Goal: Ask a question

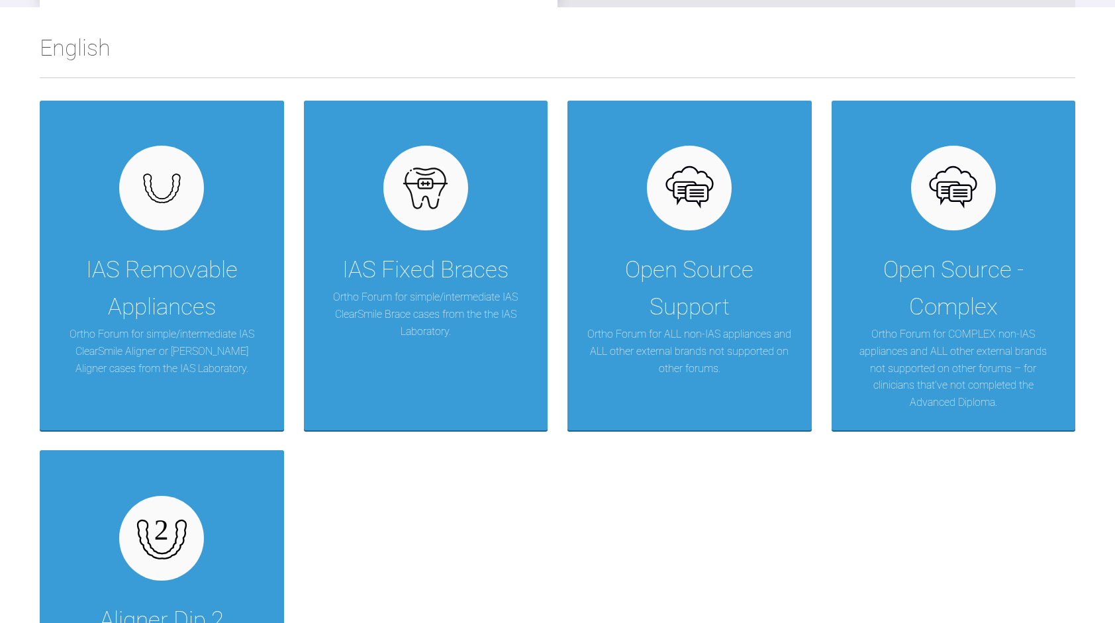
scroll to position [267, 0]
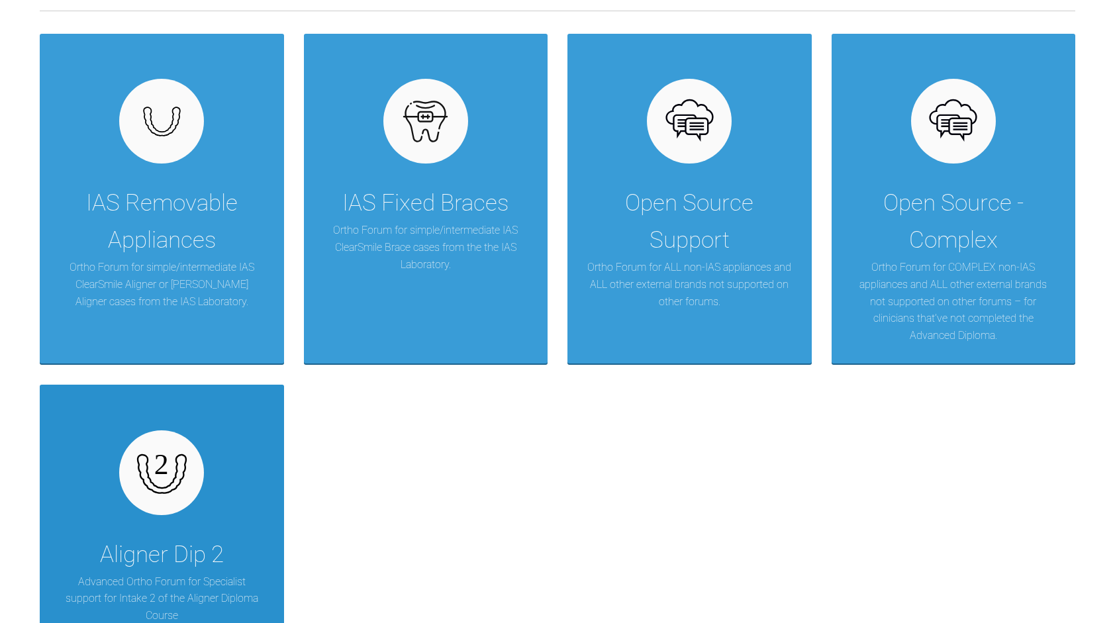
click at [240, 516] on div "Aligner Dip 2 Advanced Ortho Forum for Specialist support for Intake 2 of the A…" at bounding box center [162, 550] width 244 height 330
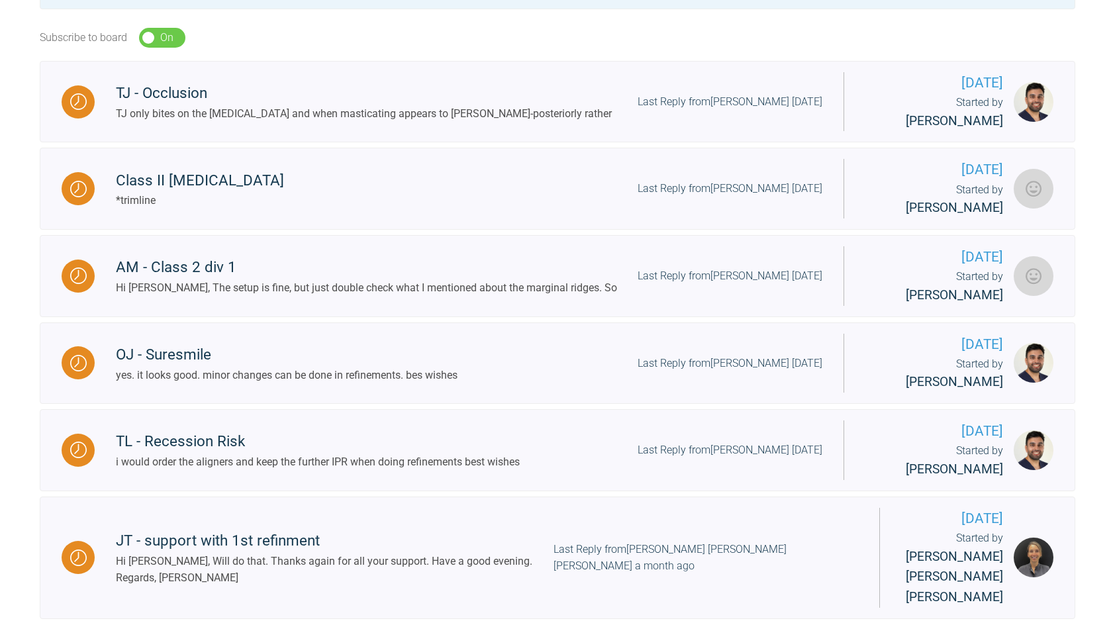
scroll to position [415, 0]
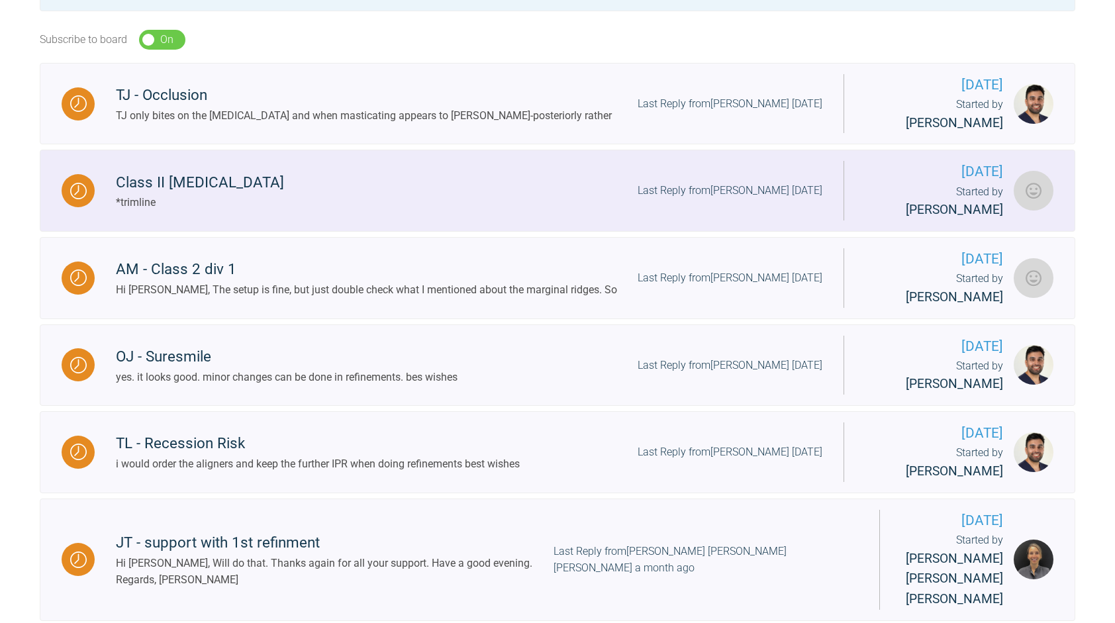
click at [533, 171] on div "Class II [MEDICAL_DATA] *trimline Last Reply from [PERSON_NAME] [DATE]" at bounding box center [469, 191] width 749 height 40
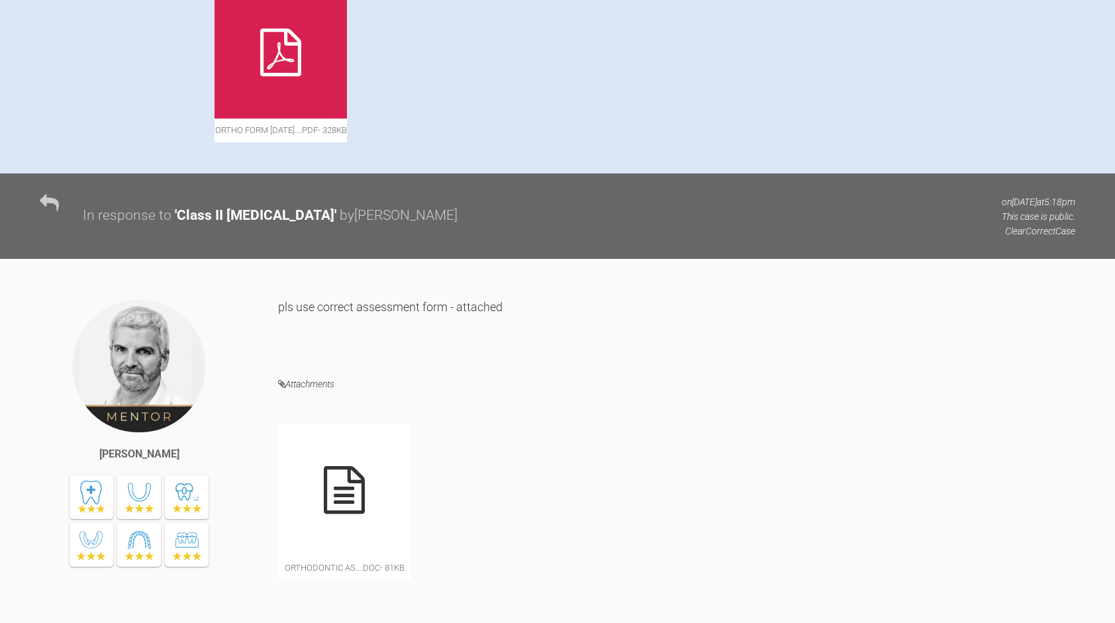
scroll to position [837, 0]
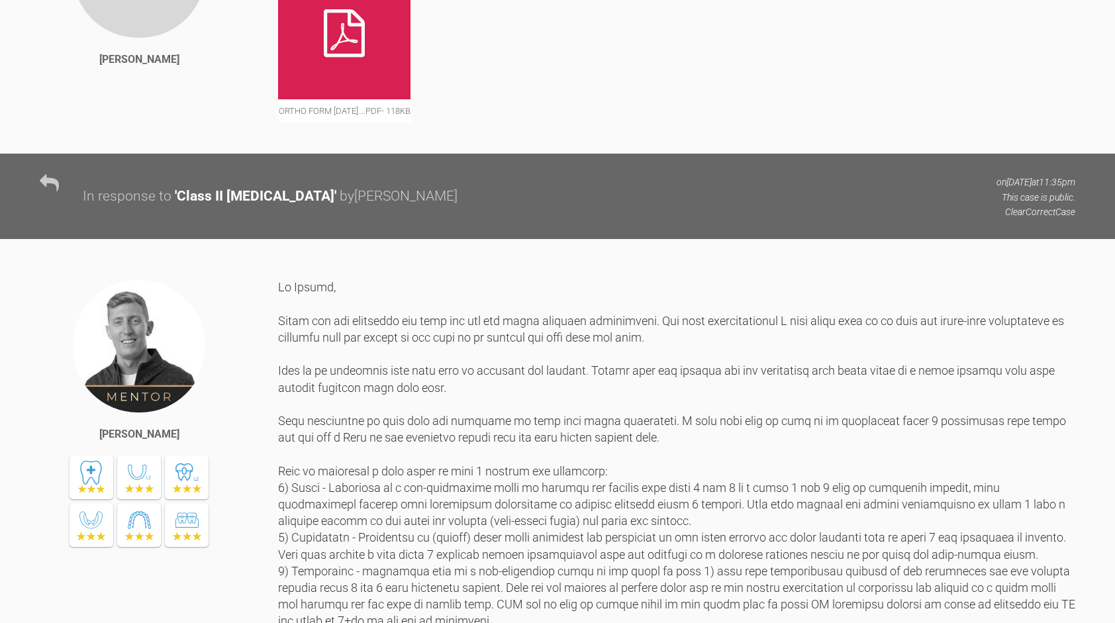
scroll to position [2379, 0]
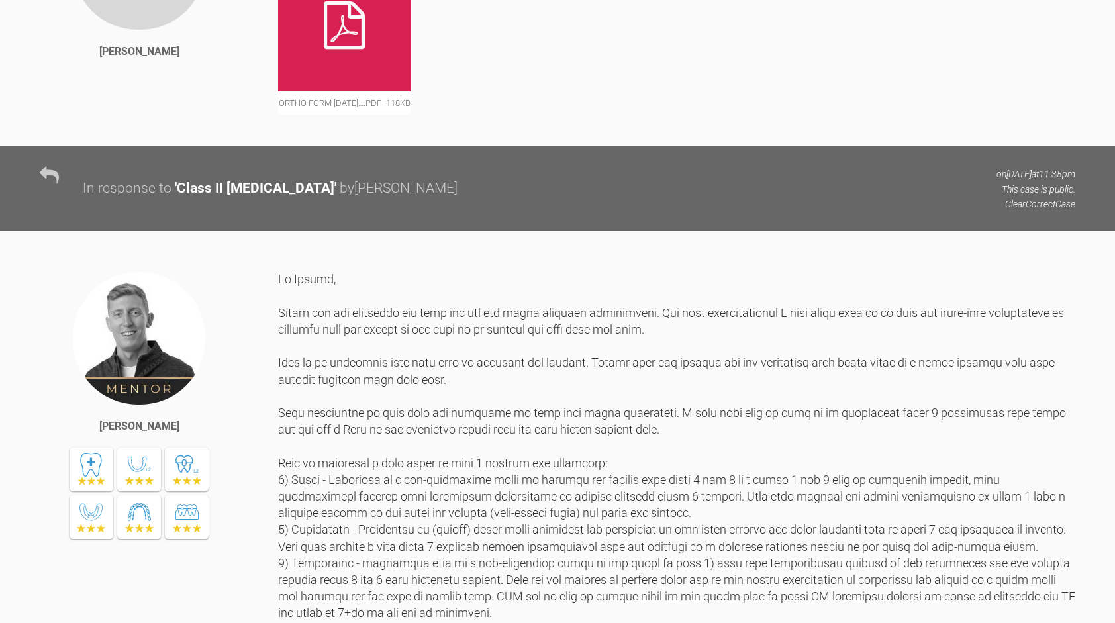
click at [366, 91] on div at bounding box center [344, 25] width 132 height 132
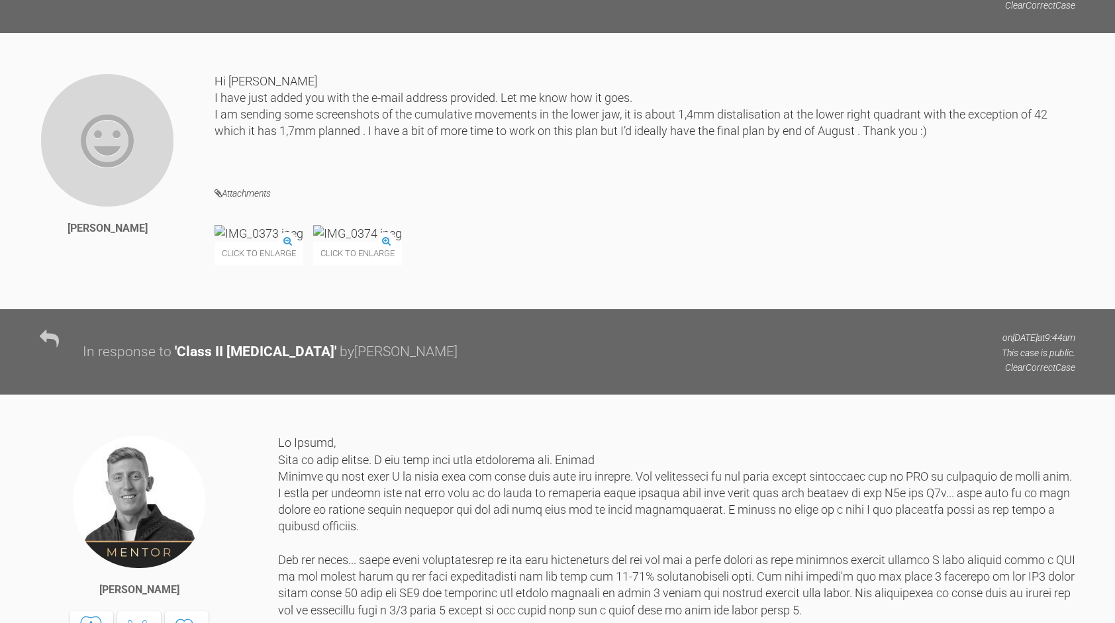
scroll to position [7004, 0]
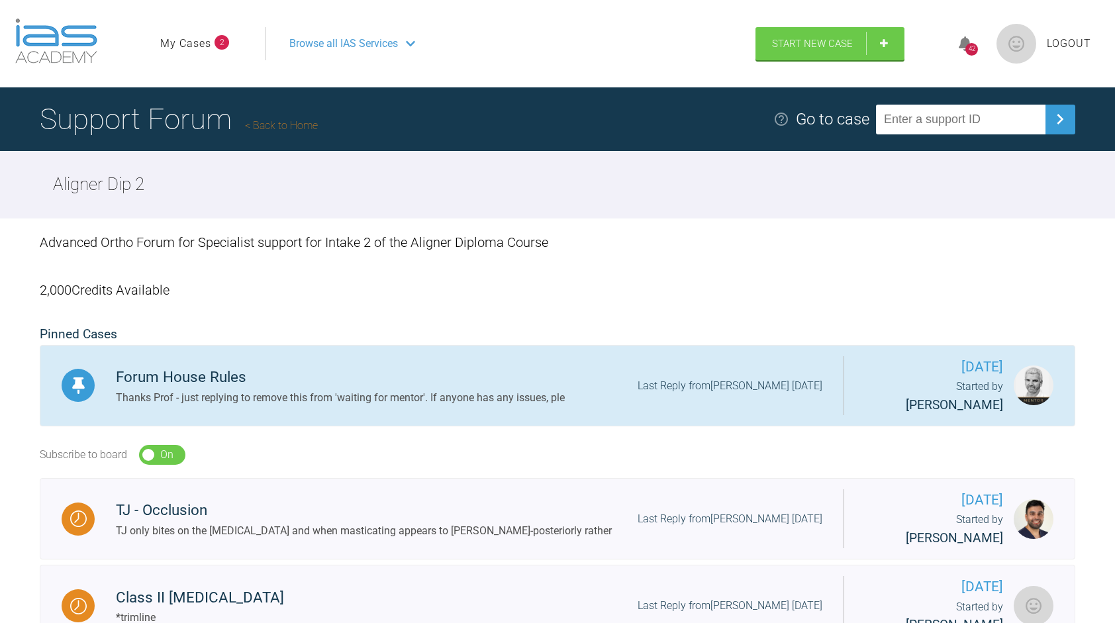
click at [610, 380] on div "Forum House Rules Thanks Prof - just replying to remove this from 'waiting for …" at bounding box center [469, 385] width 749 height 40
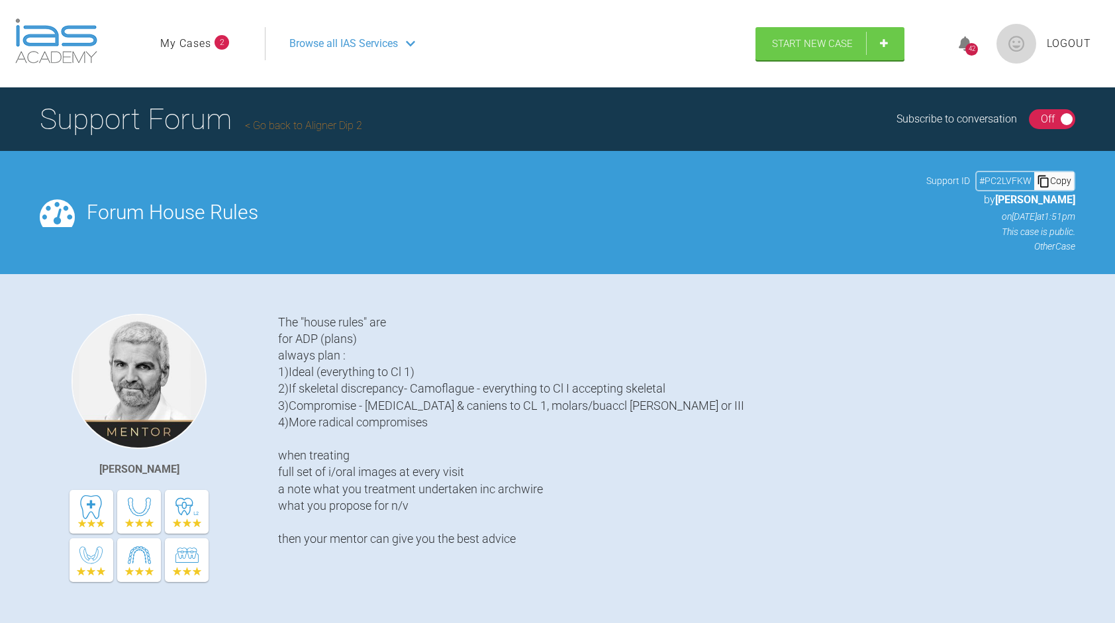
click at [417, 37] on div "Browse all IAS Services" at bounding box center [504, 43] width 454 height 33
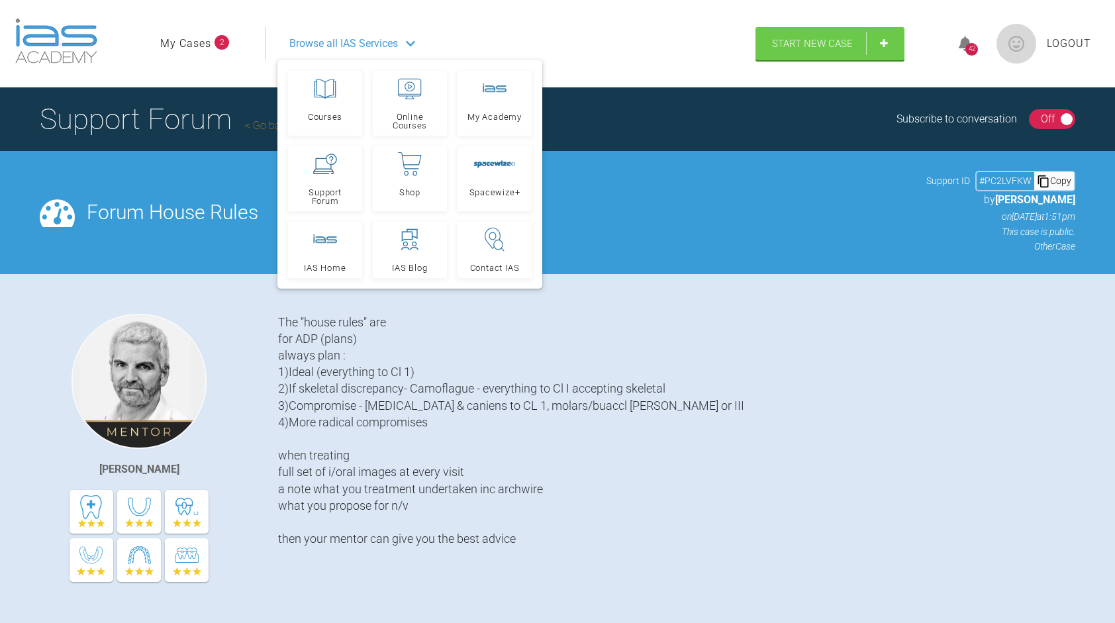
click at [724, 289] on div "[PERSON_NAME] The "house rules" are for ADP (plans) always plan : 1)Ideal (ever…" at bounding box center [557, 460] width 1115 height 372
click at [688, 58] on div "Browse all IAS Services" at bounding box center [504, 43] width 454 height 33
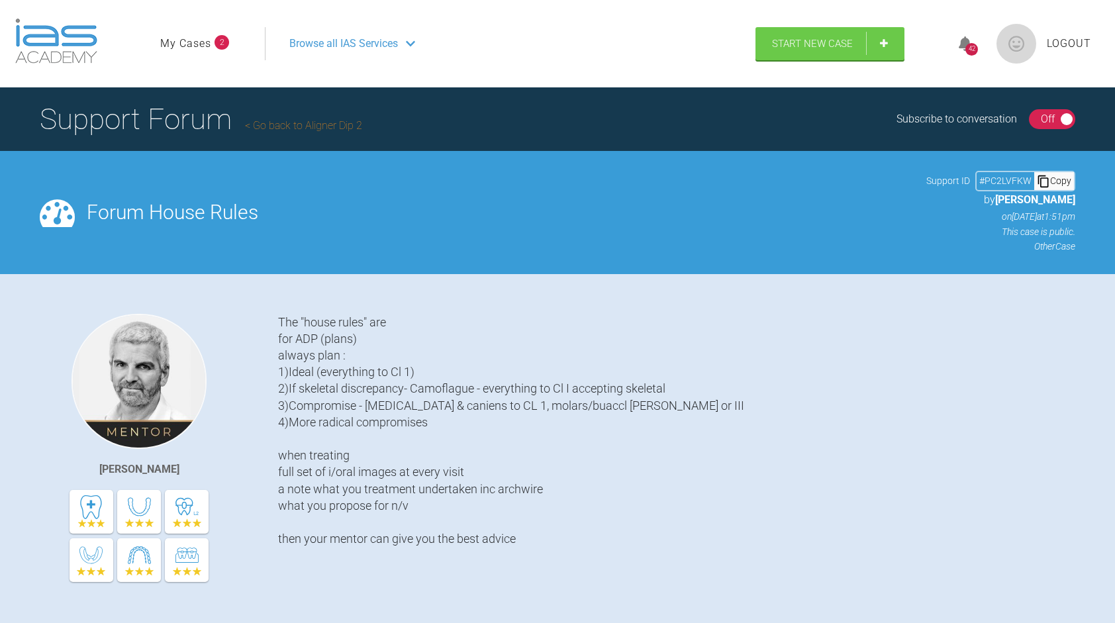
click at [393, 41] on span "Browse all IAS Services" at bounding box center [343, 43] width 109 height 17
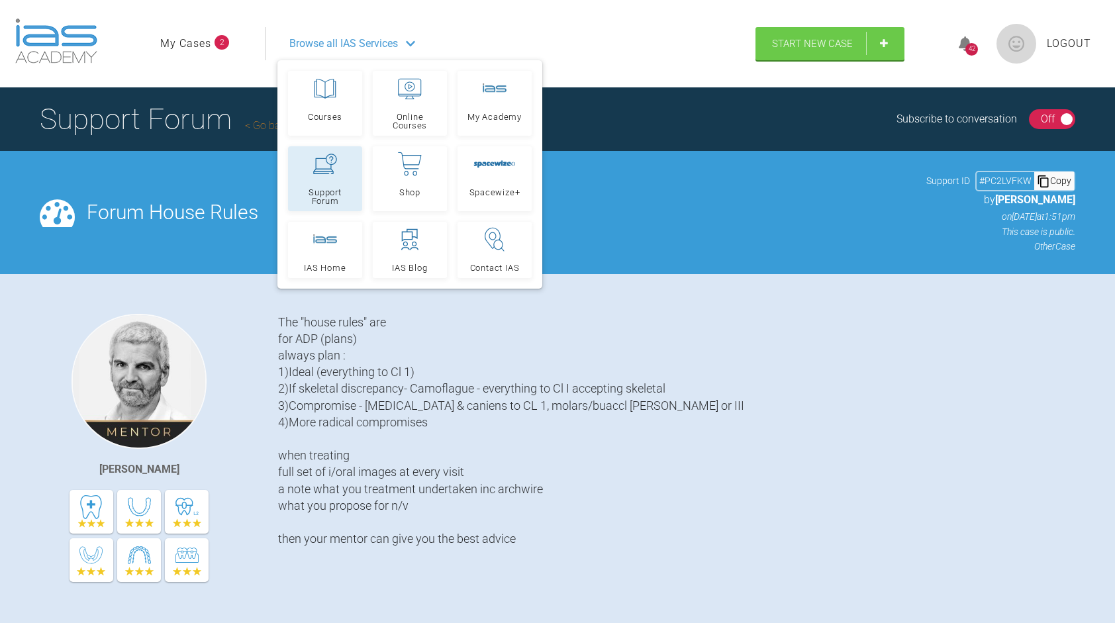
click at [323, 181] on link "Support Forum" at bounding box center [325, 178] width 74 height 65
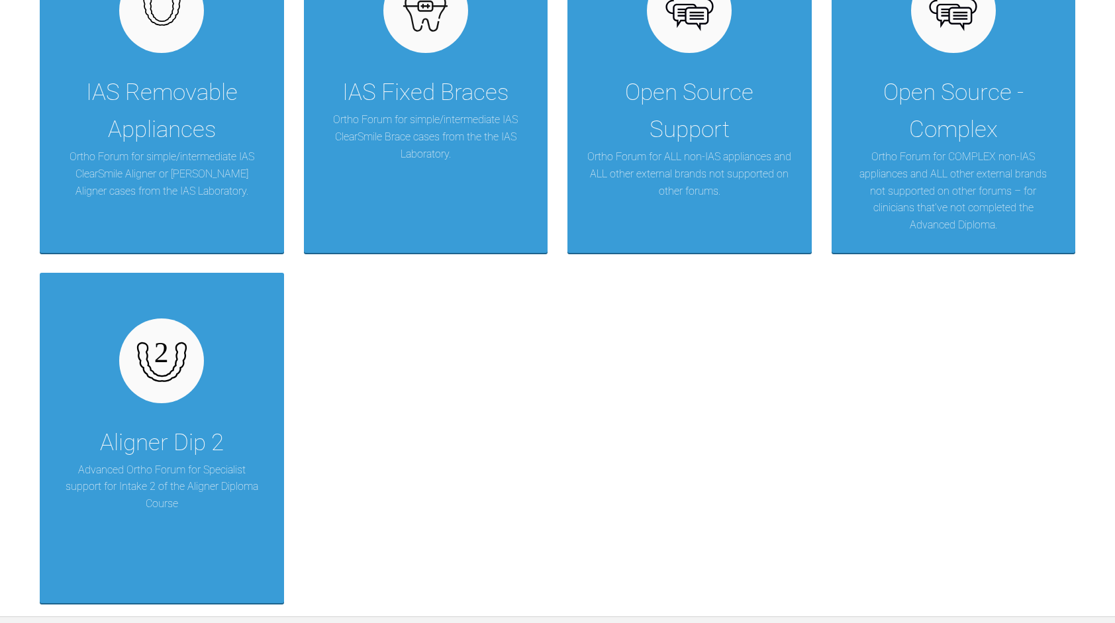
scroll to position [381, 0]
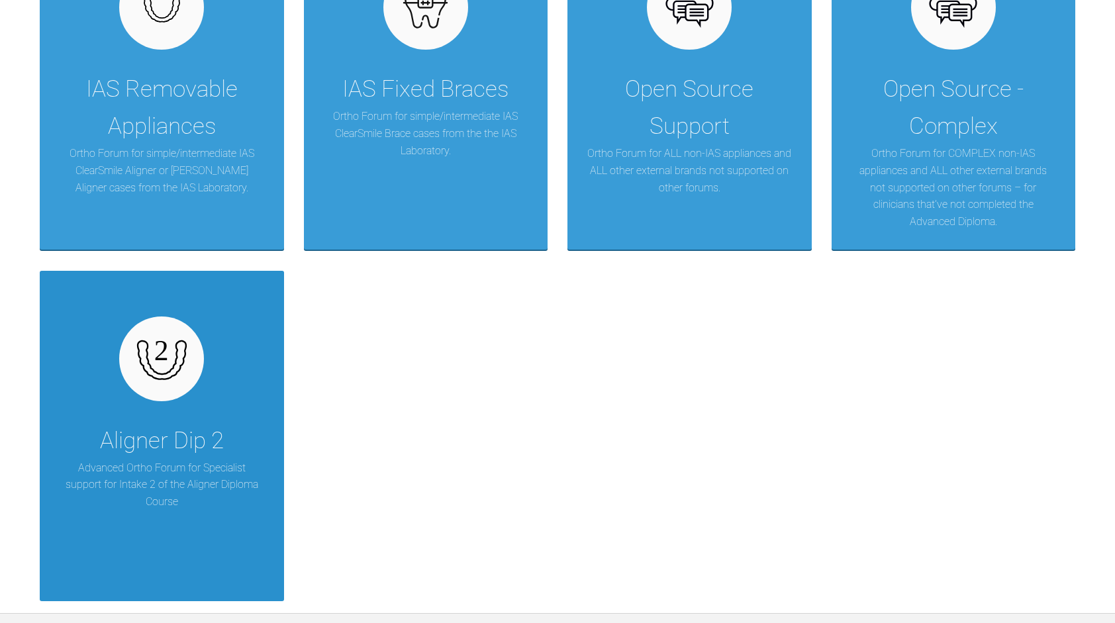
click at [216, 420] on div "Aligner Dip 2 Advanced Ortho Forum for Specialist support for Intake 2 of the A…" at bounding box center [162, 436] width 244 height 330
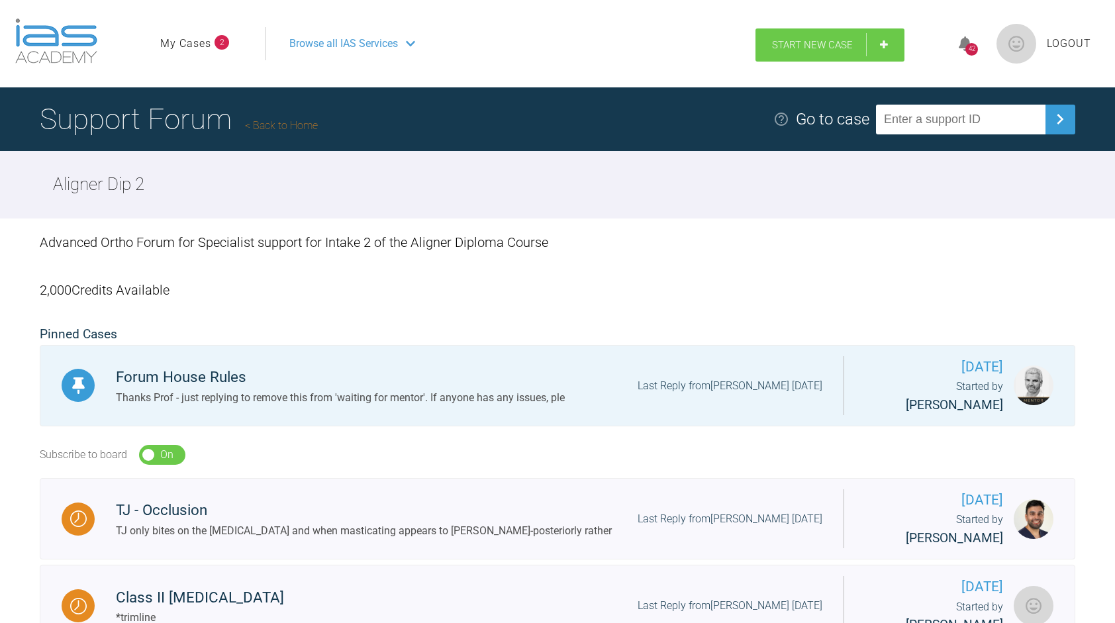
click at [846, 44] on span "Start New Case" at bounding box center [812, 45] width 81 height 12
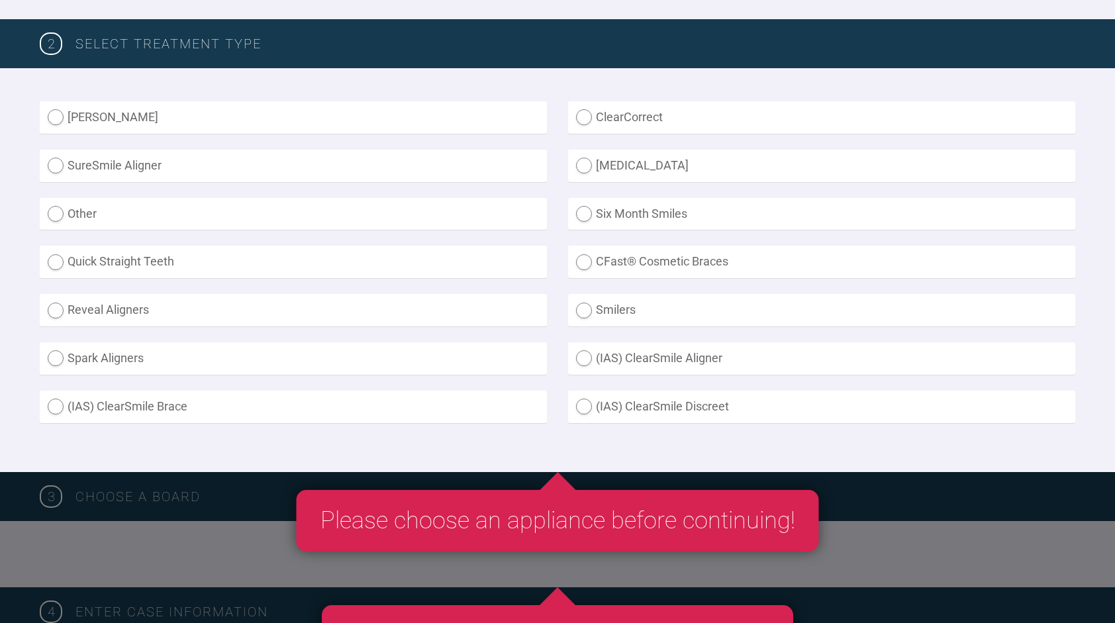
scroll to position [324, 0]
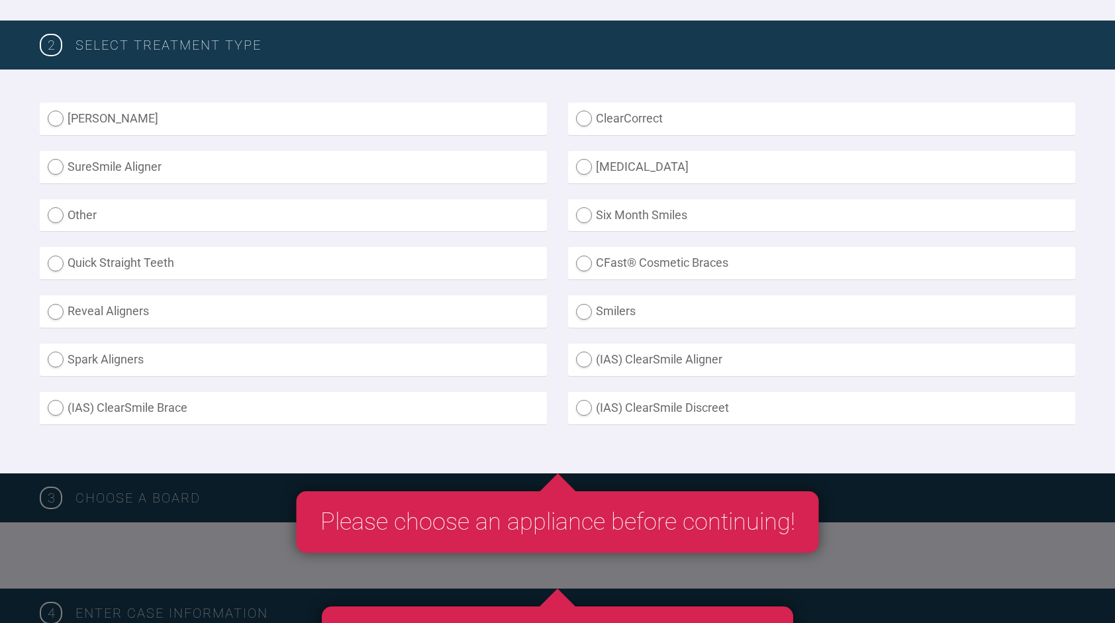
click at [619, 120] on label "ClearCorrect" at bounding box center [821, 119] width 507 height 32
radio input "true"
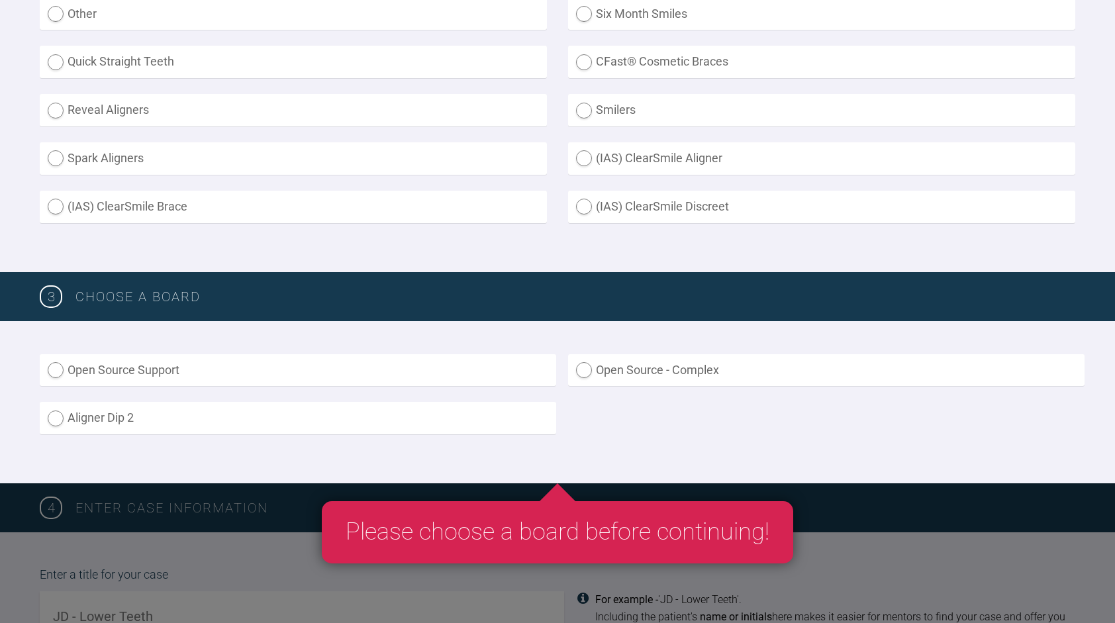
scroll to position [535, 0]
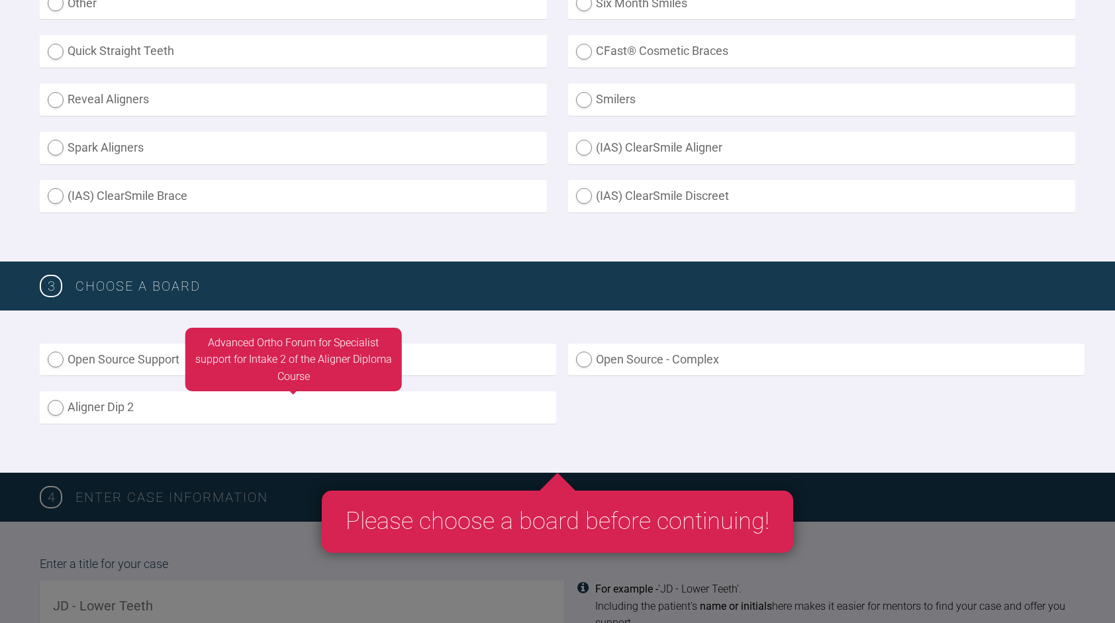
click at [371, 405] on label "Aligner Dip 2" at bounding box center [298, 407] width 516 height 32
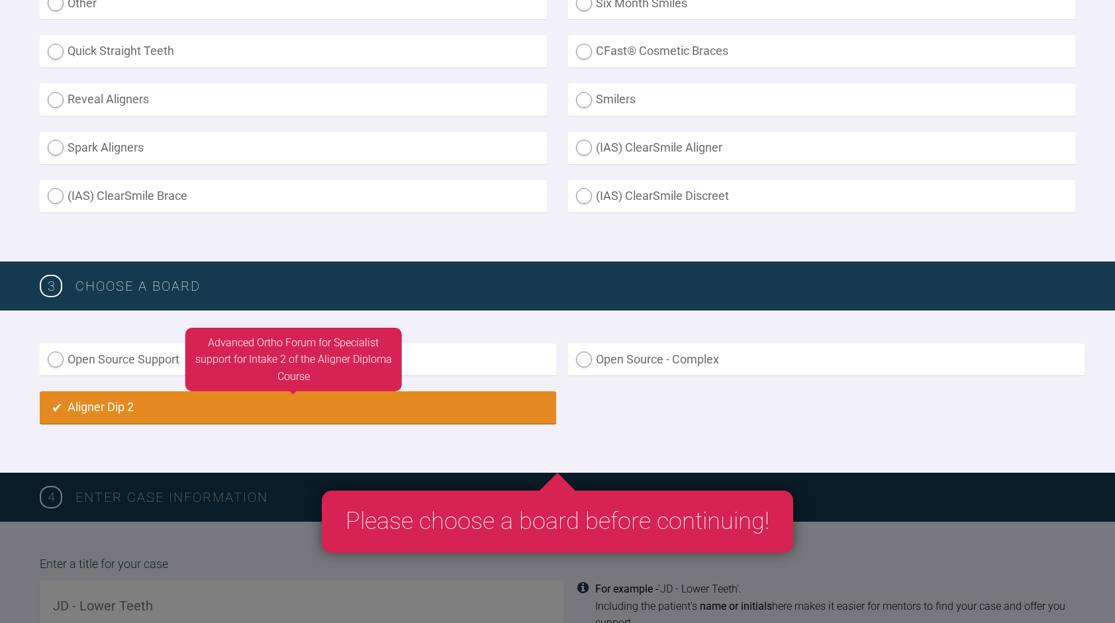
radio input "true"
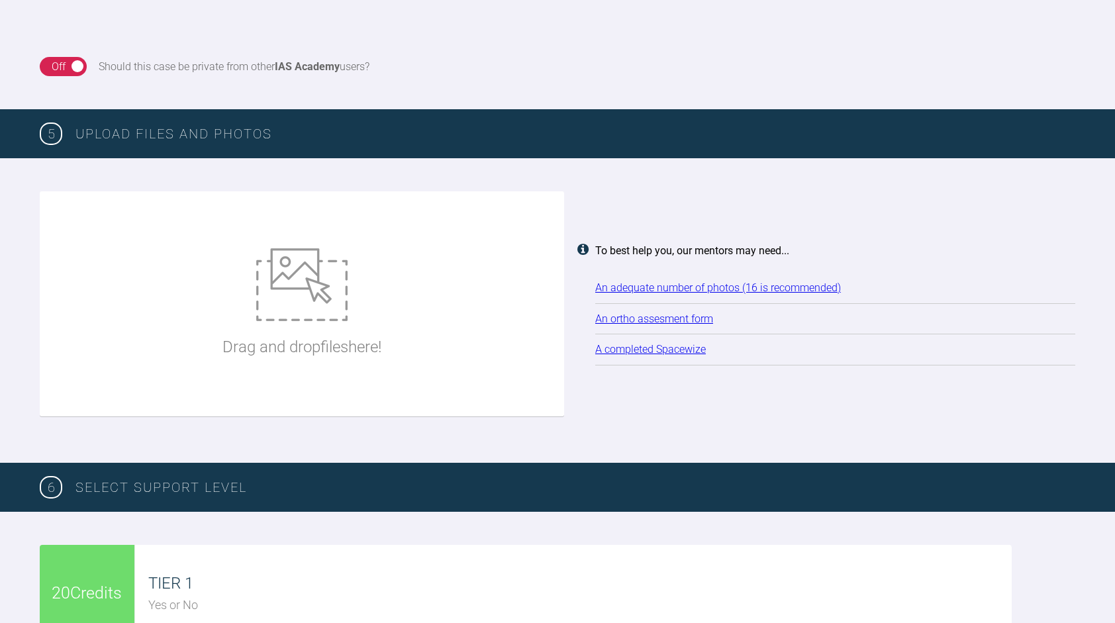
scroll to position [1436, 0]
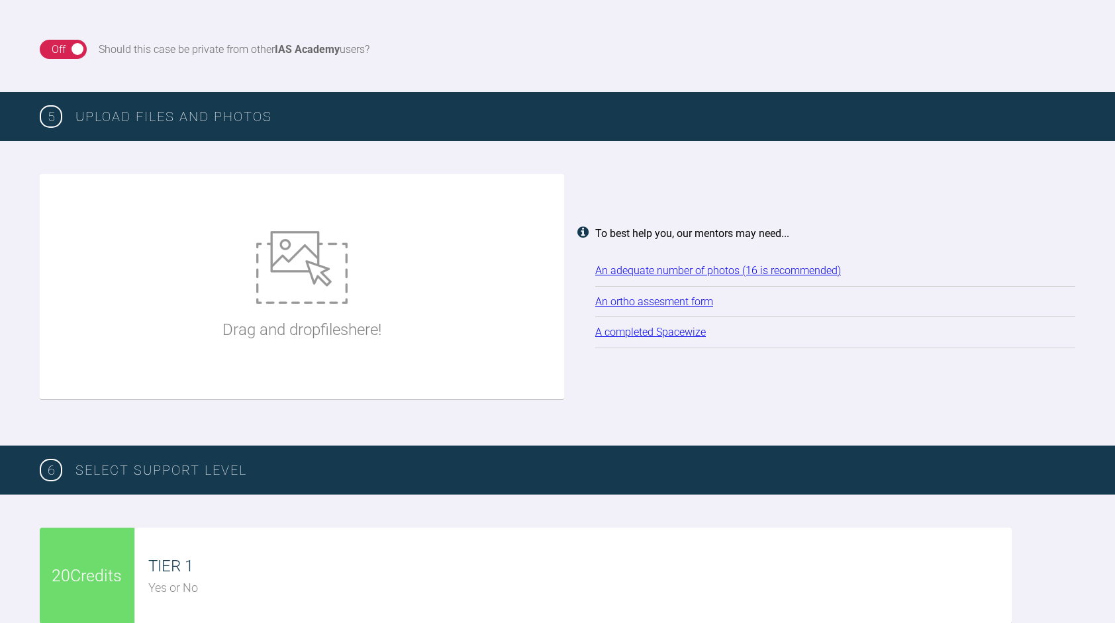
click at [672, 303] on link "An ortho assesment form" at bounding box center [654, 301] width 118 height 13
